Goal: Check status: Check status

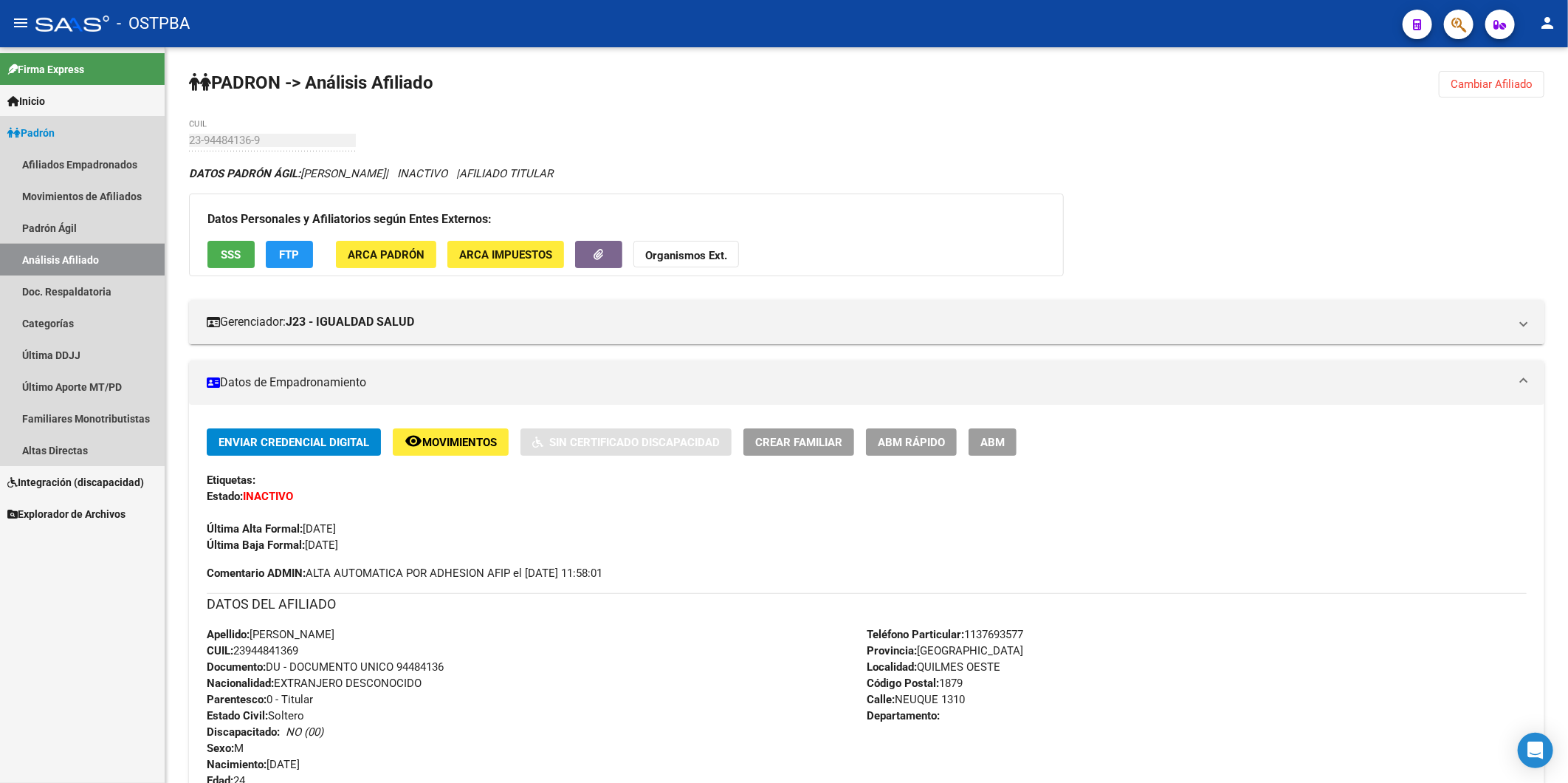
click at [46, 251] on link "Análisis Afiliado" at bounding box center [82, 259] width 165 height 31
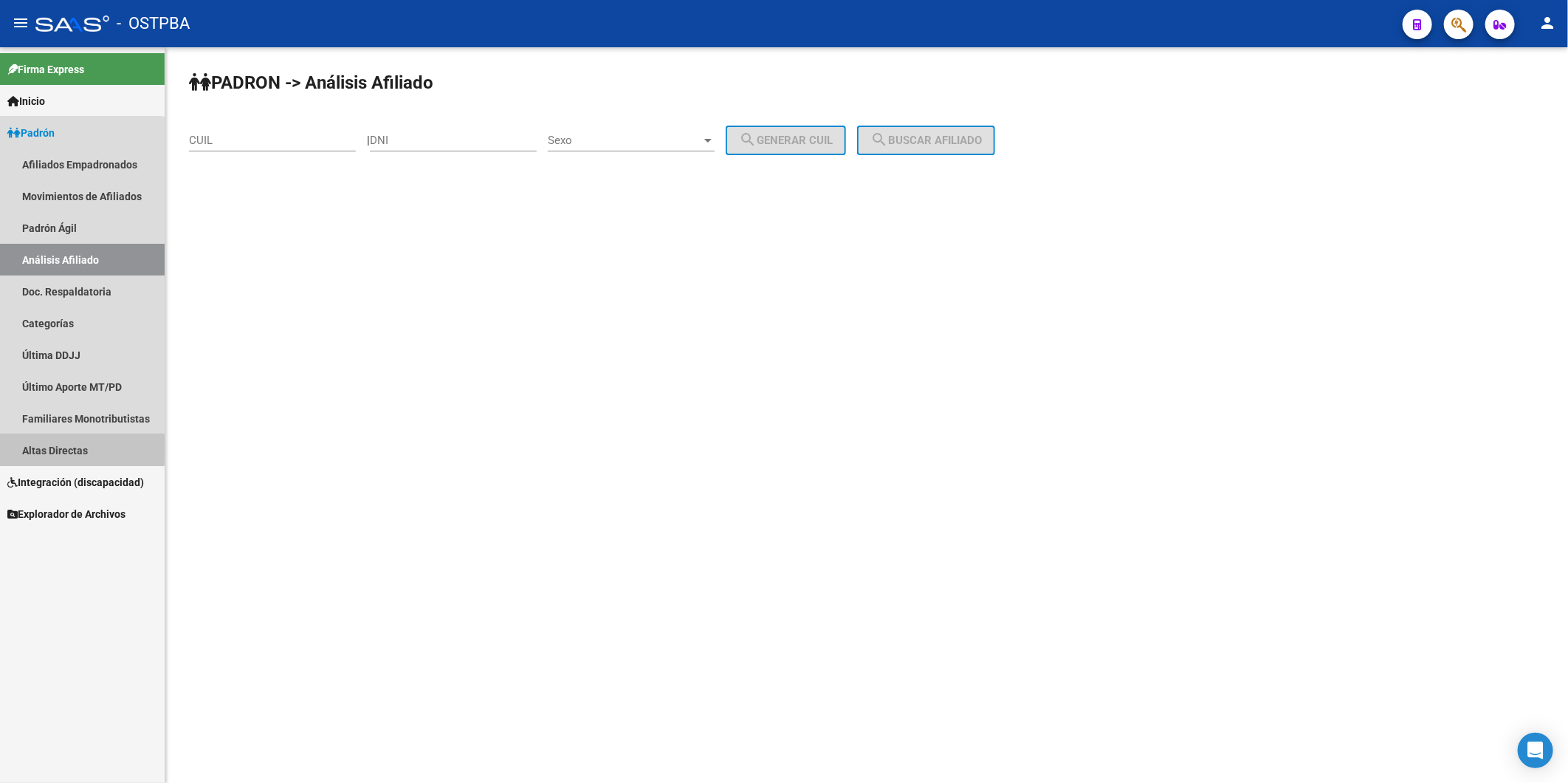
click at [41, 449] on link "Altas Directas" at bounding box center [82, 450] width 165 height 31
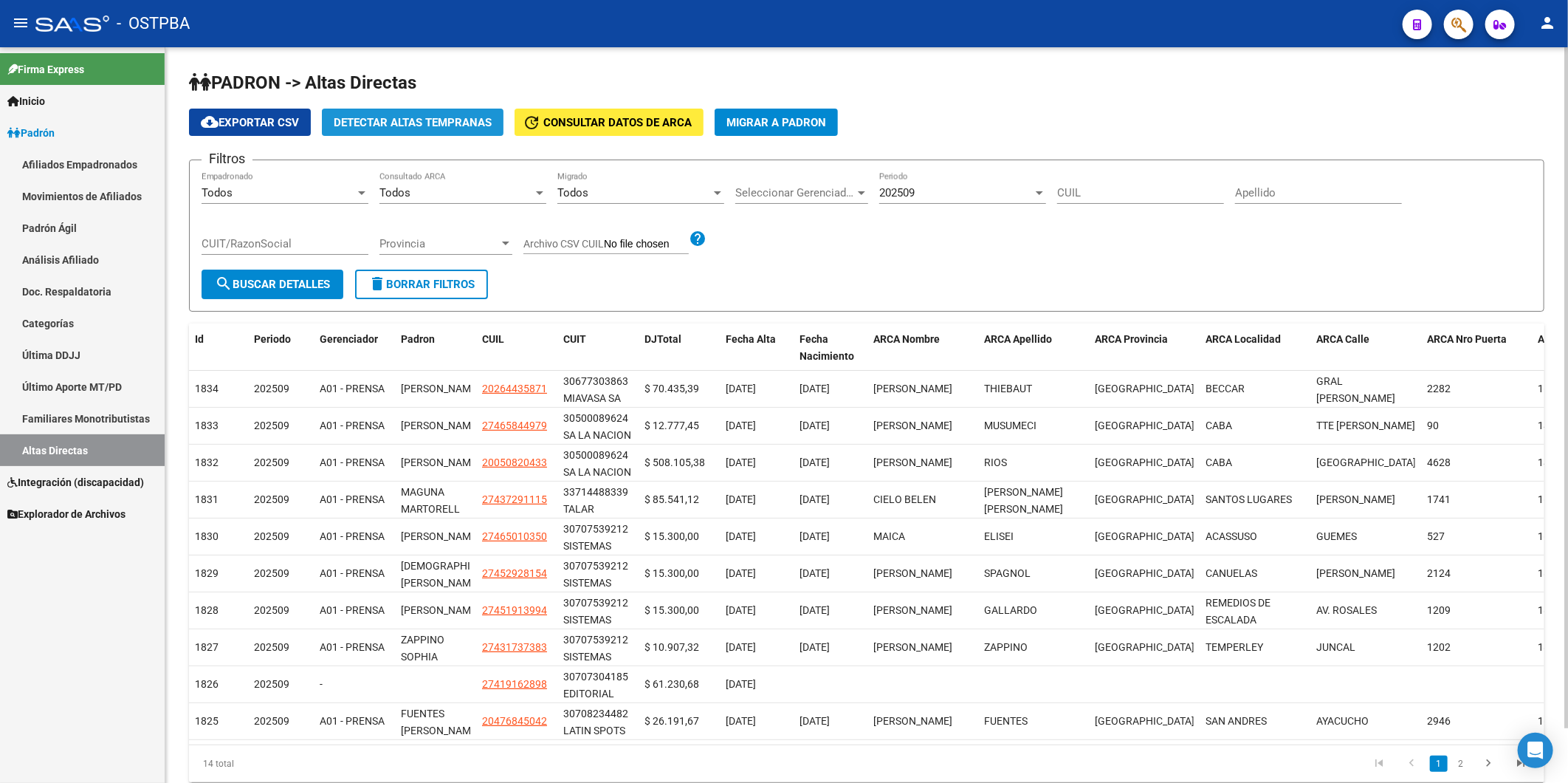
click at [422, 118] on span "Detectar Altas Tempranas" at bounding box center [412, 123] width 158 height 13
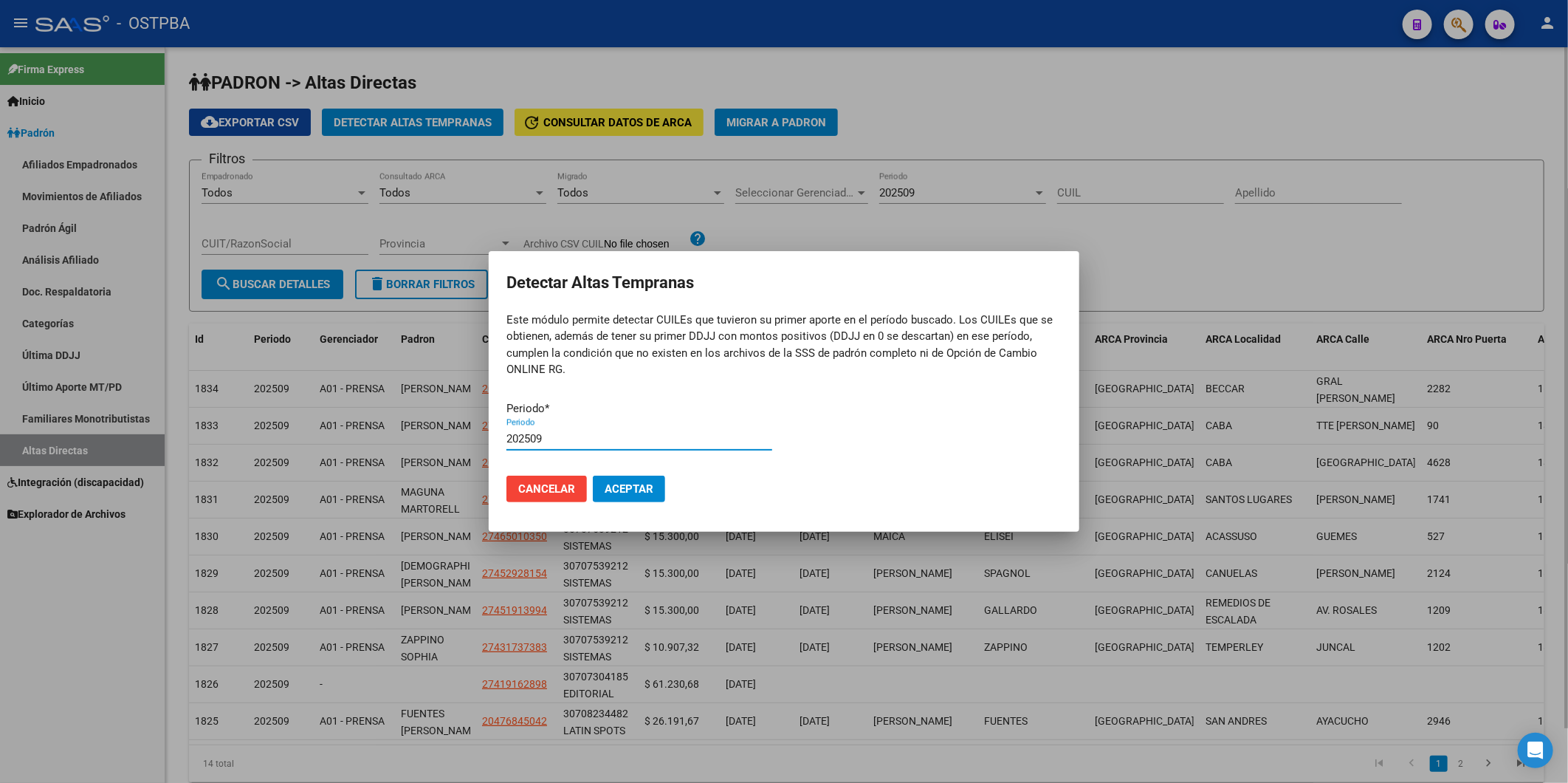
type input "202509"
click at [593, 475] on button "Aceptar" at bounding box center [629, 489] width 72 height 27
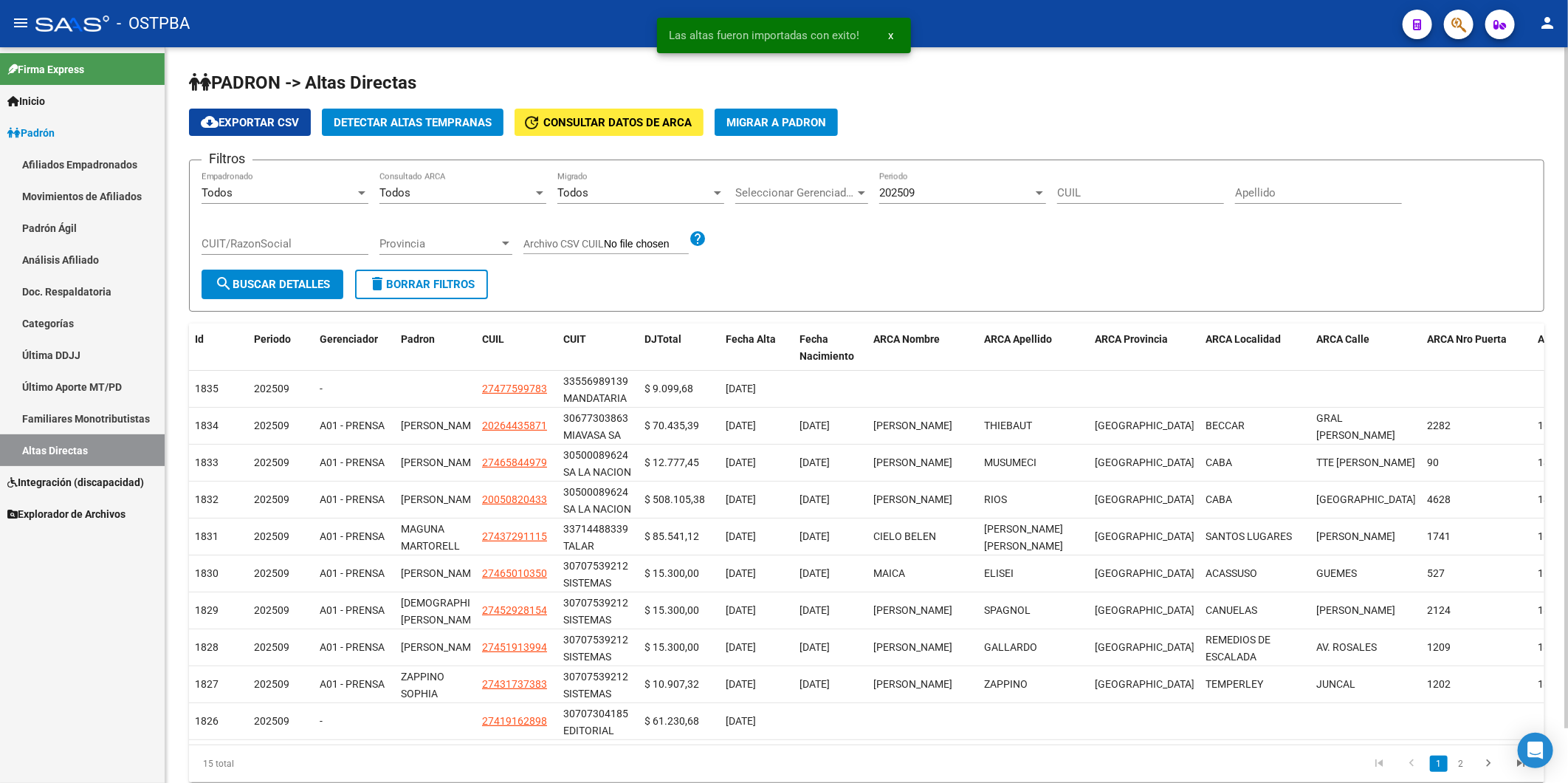
click at [1293, 90] on h1 "PADRON -> Altas Directas" at bounding box center [866, 83] width 1356 height 26
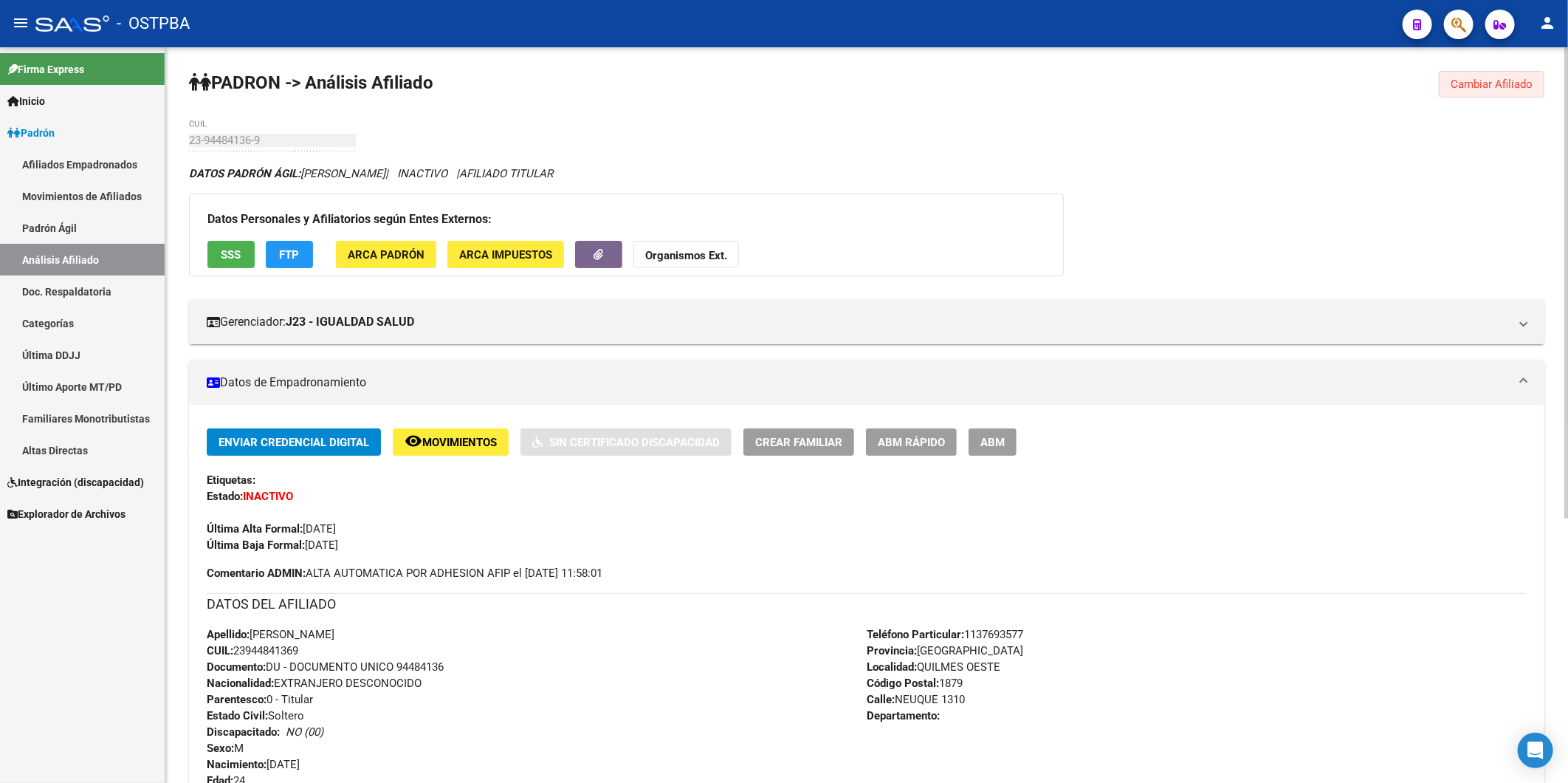
click at [1506, 78] on span "Cambiar Afiliado" at bounding box center [1492, 84] width 82 height 13
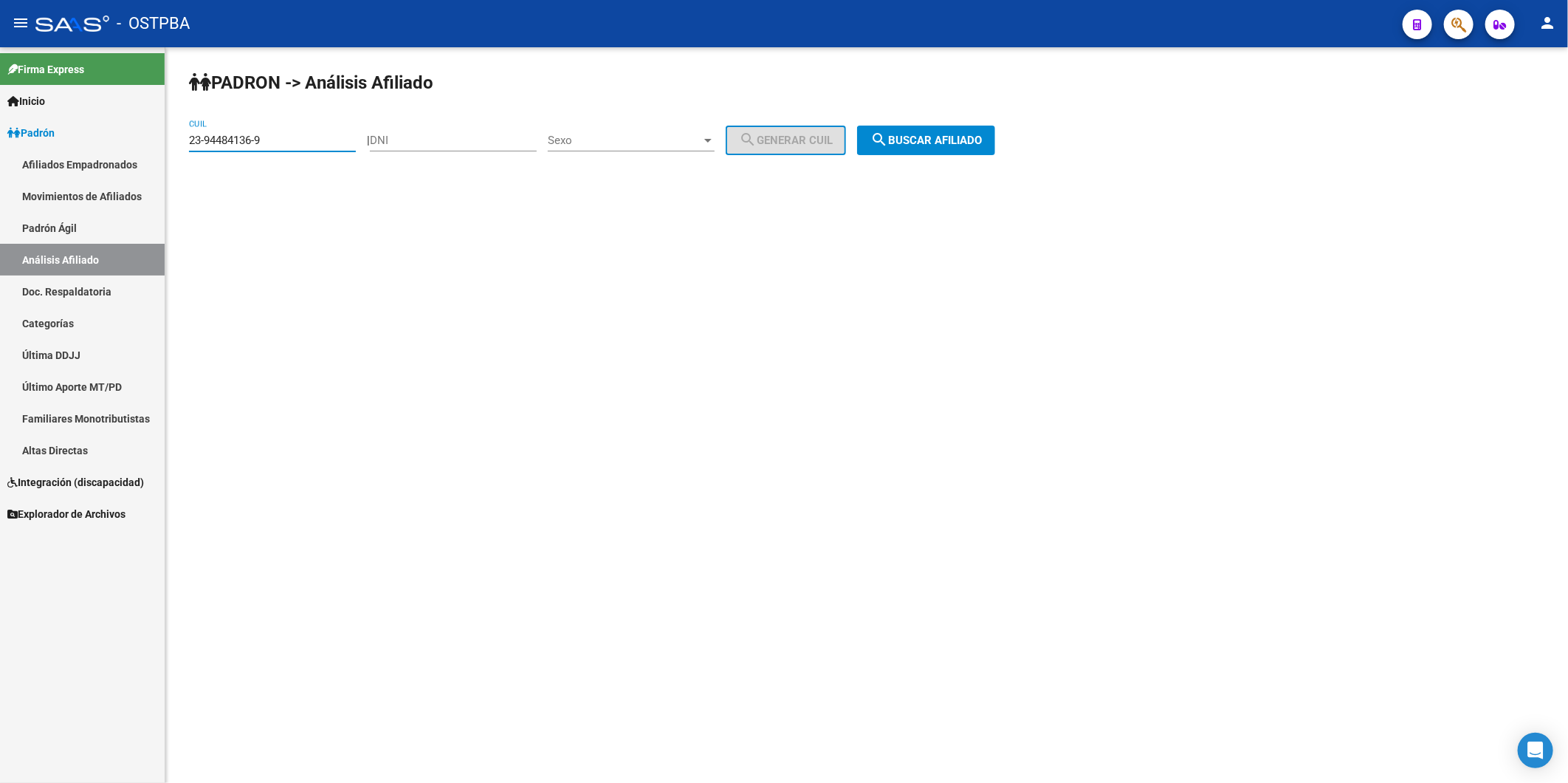
drag, startPoint x: 287, startPoint y: 141, endPoint x: 175, endPoint y: 142, distance: 112.0
click at [175, 142] on div "PADRON -> Análisis Afiliado 23-94484136-9 CUIL | DNI Sexo Sexo search Generar C…" at bounding box center [867, 125] width 1403 height 155
click at [449, 144] on input "DNI" at bounding box center [452, 140] width 167 height 13
paste input "27414572710"
type input "27414572710"
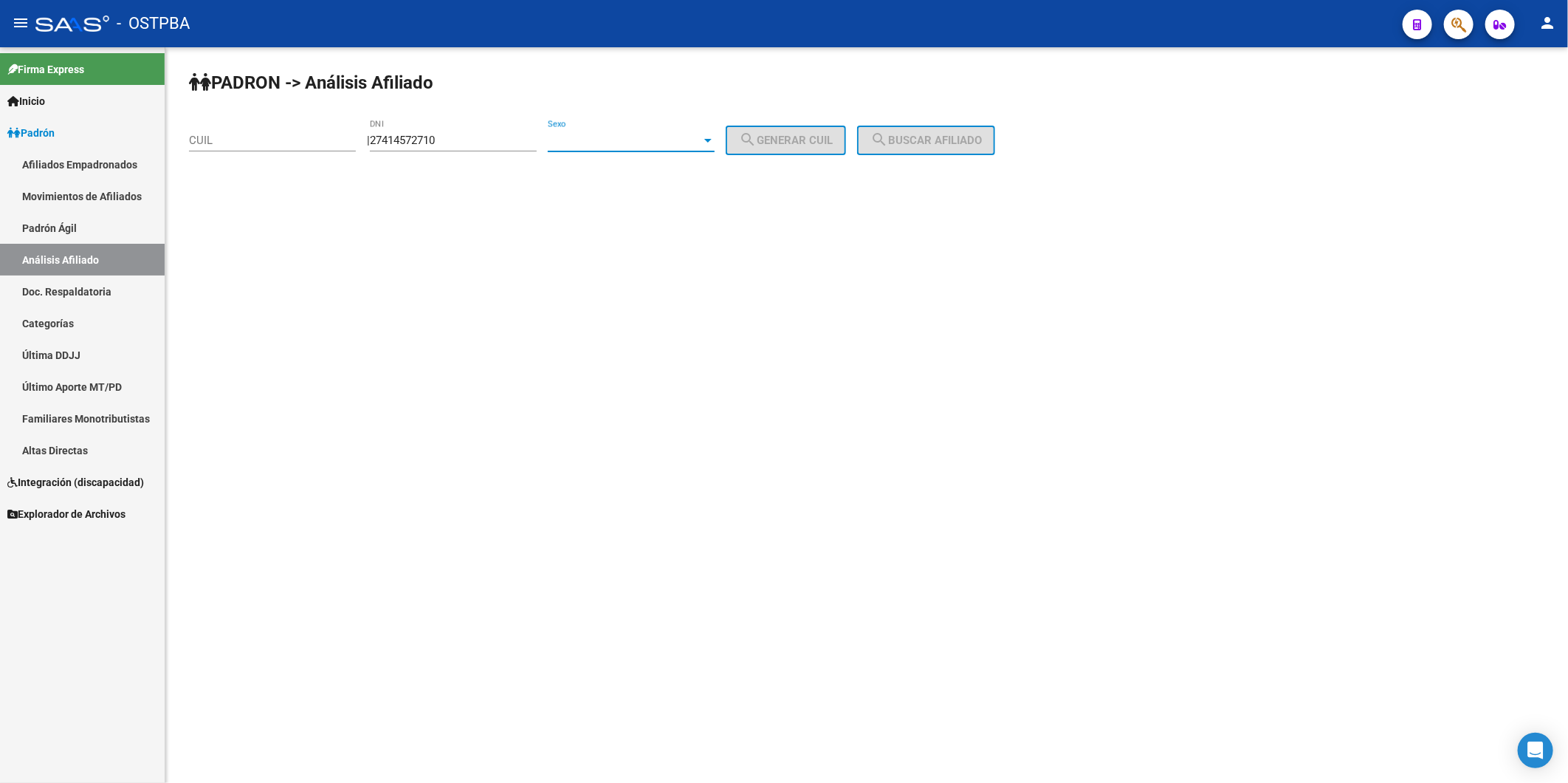
click at [714, 141] on div at bounding box center [708, 140] width 13 height 11
click at [685, 166] on span "Femenino" at bounding box center [647, 172] width 167 height 33
click at [787, 145] on span "search Generar CUIL" at bounding box center [786, 140] width 93 height 13
drag, startPoint x: 470, startPoint y: 145, endPoint x: 330, endPoint y: 146, distance: 140.0
click at [370, 138] on div "| 27414572710 DNI Femenino Sexo search Generar CUIL" at bounding box center [612, 140] width 491 height 13
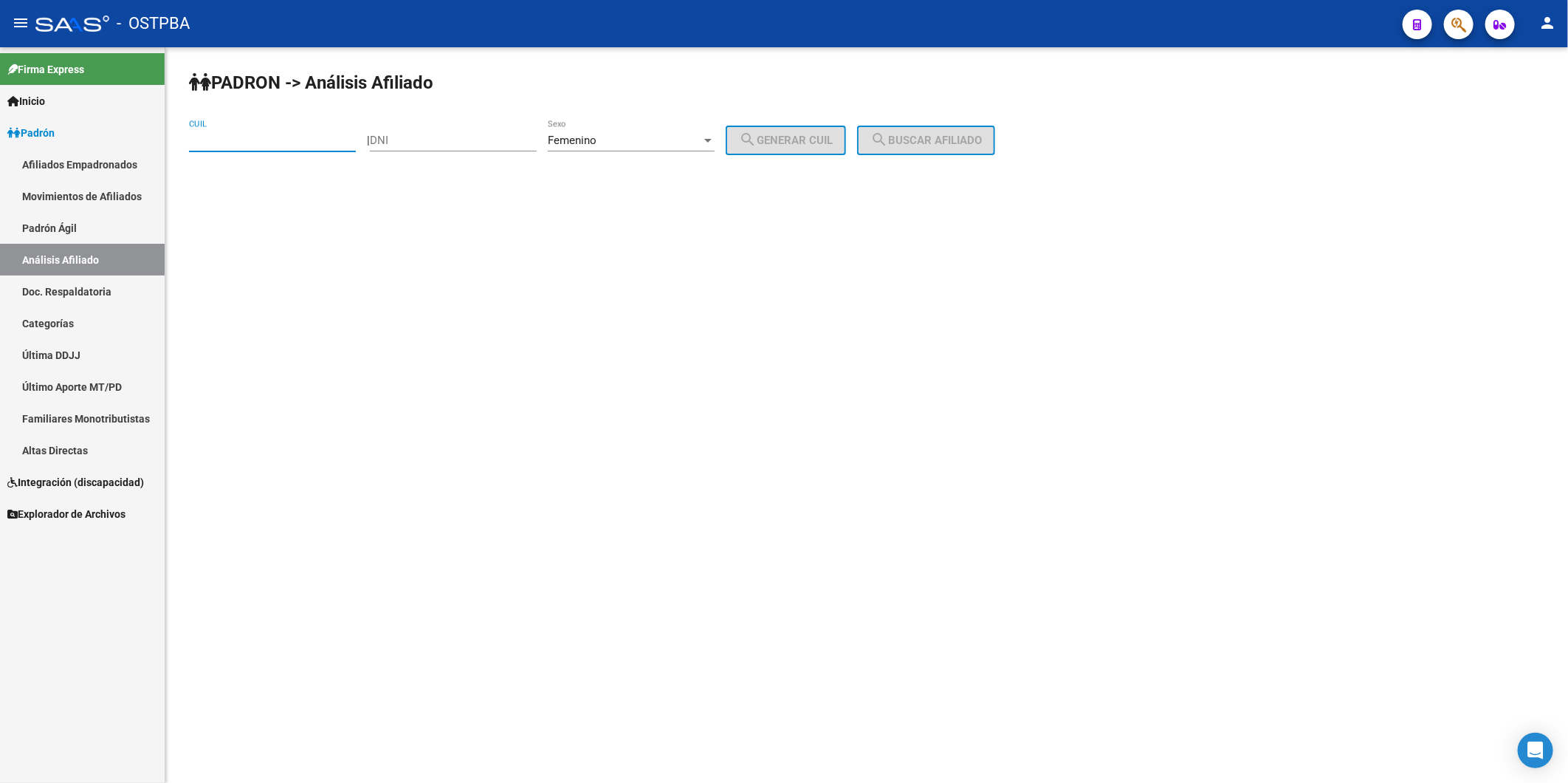
click at [215, 137] on input "CUIL" at bounding box center [271, 140] width 167 height 13
paste input "27-41457271-0"
type input "27-41457271-0"
click at [931, 133] on button "search Buscar afiliado" at bounding box center [926, 140] width 138 height 30
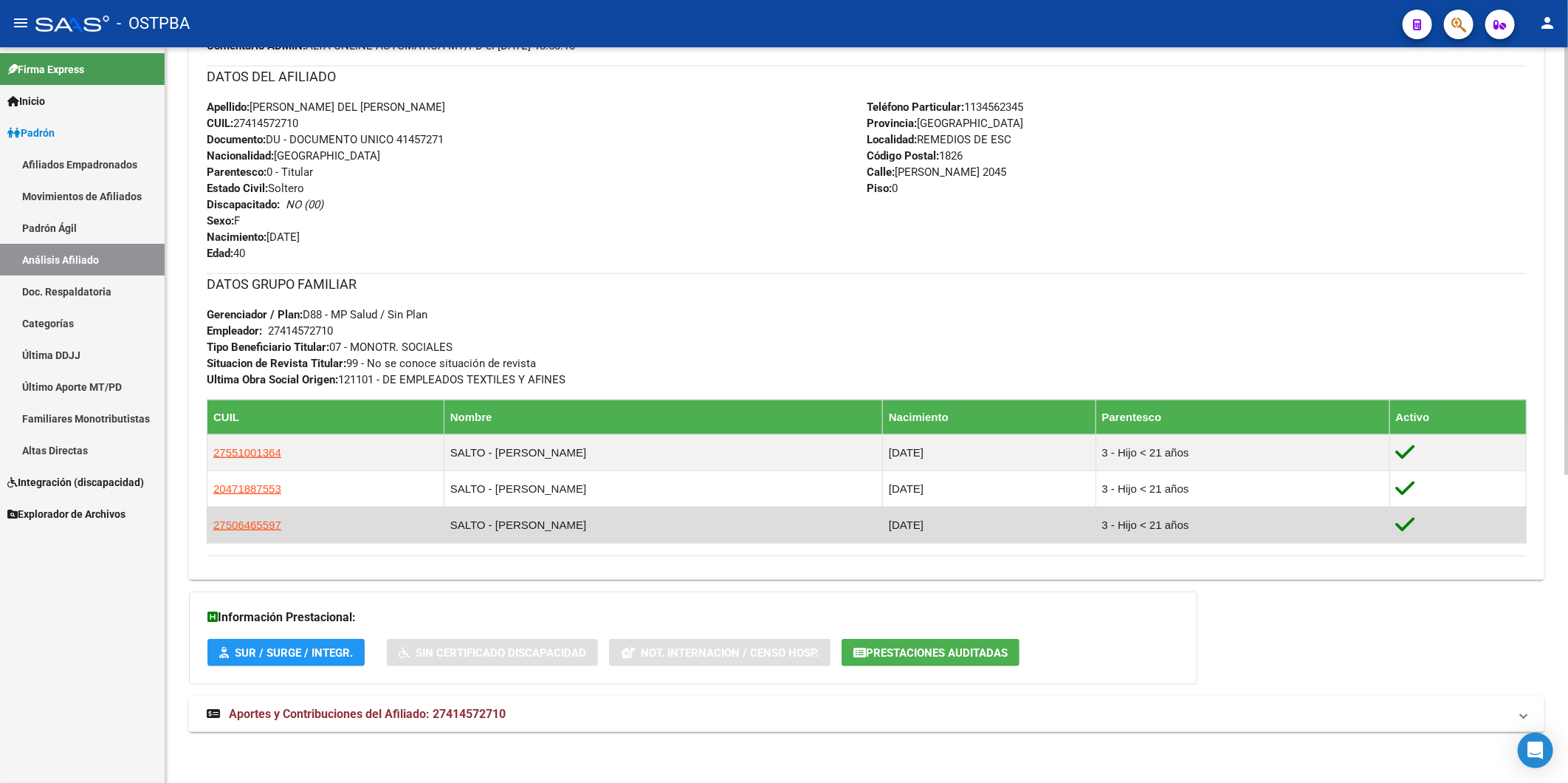
scroll to position [529, 0]
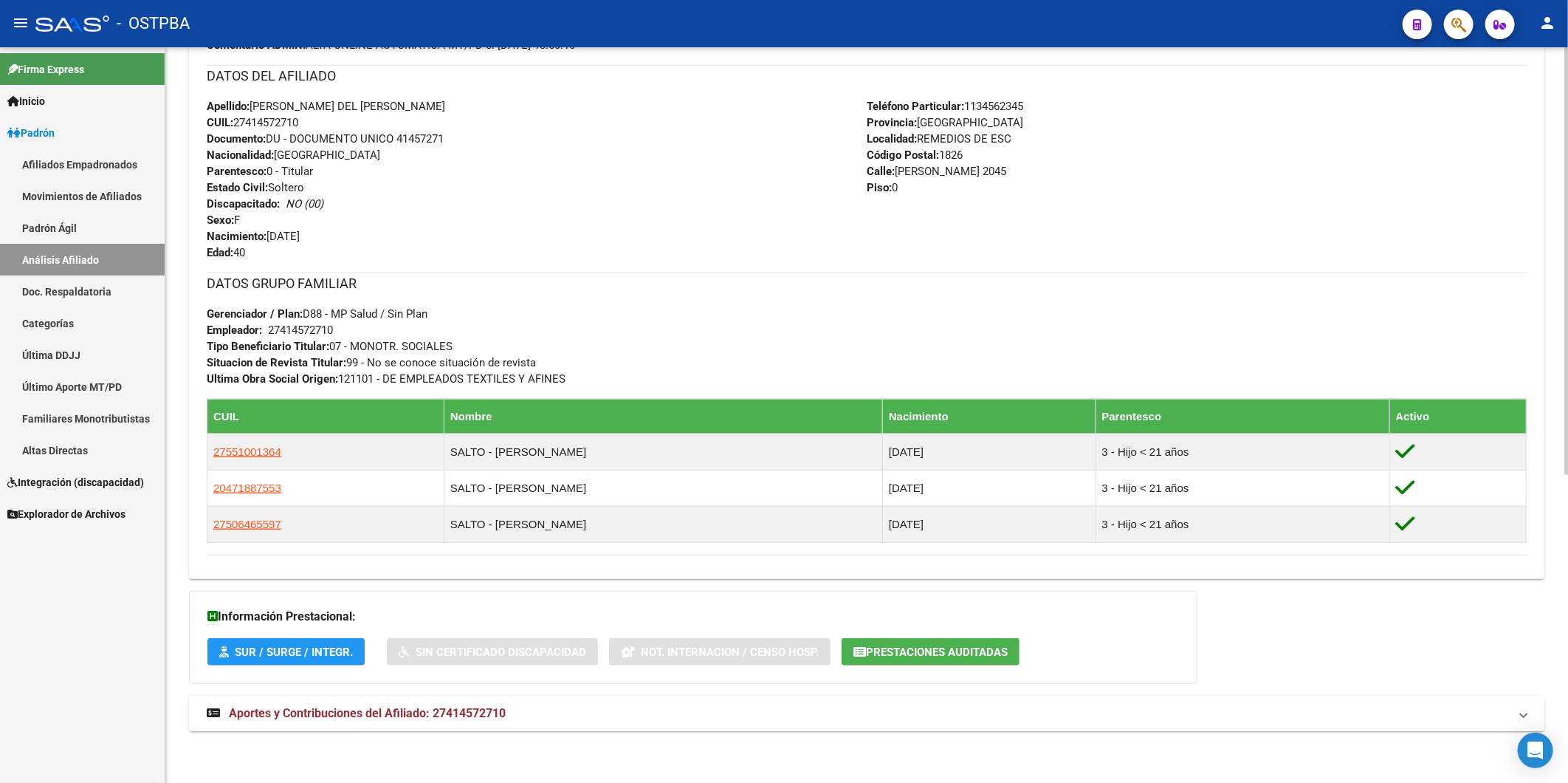
click at [501, 711] on span "Aportes y Contribuciones del Afiliado: 27414572710" at bounding box center [367, 713] width 277 height 14
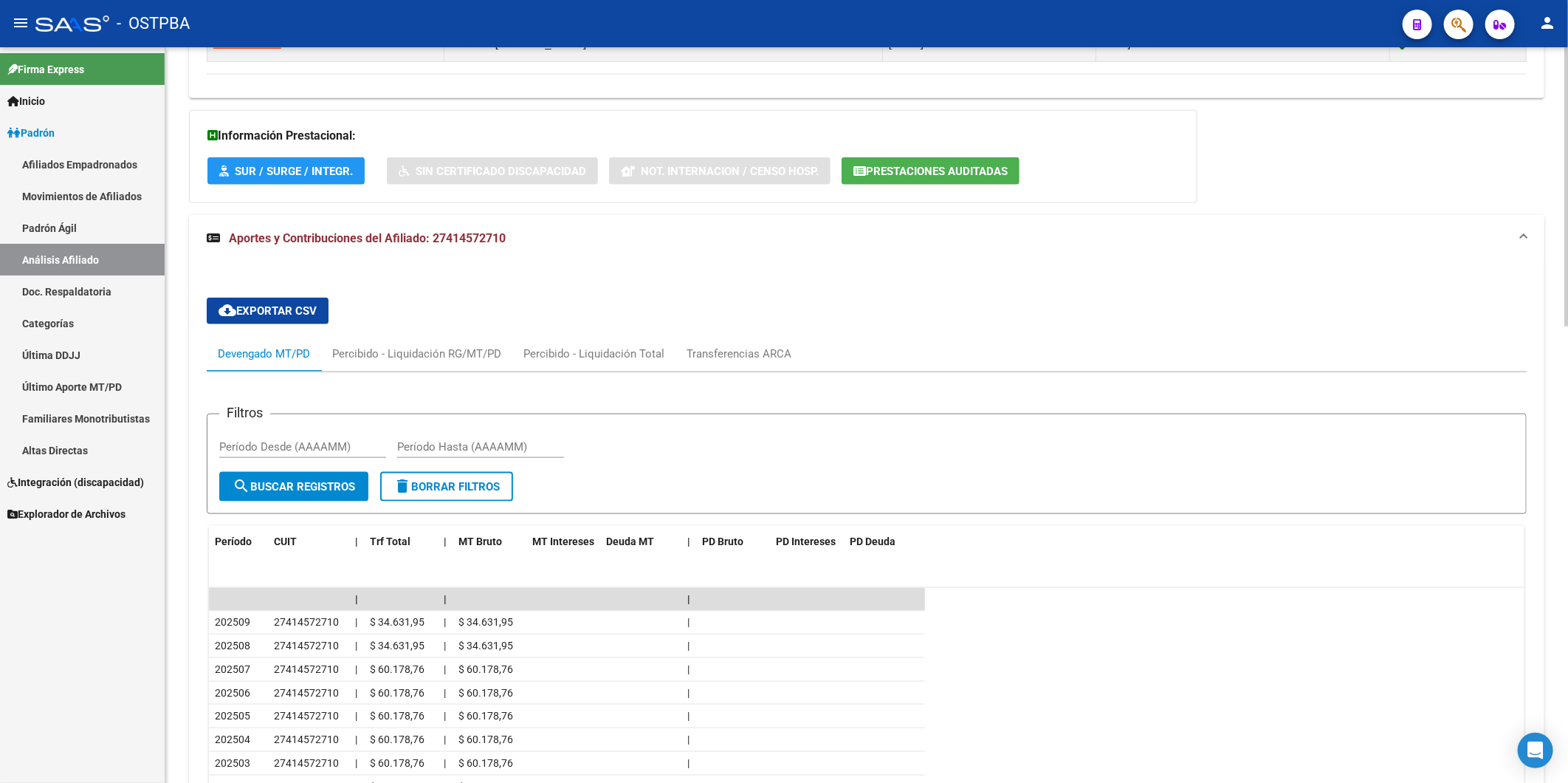
scroll to position [1026, 0]
